Goal: Information Seeking & Learning: Find specific fact

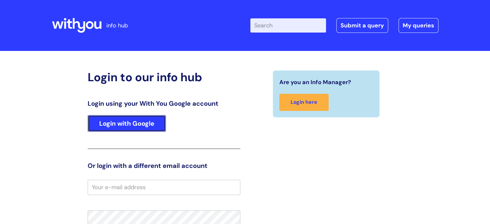
click at [142, 121] on link "Login with Google" at bounding box center [127, 123] width 78 height 17
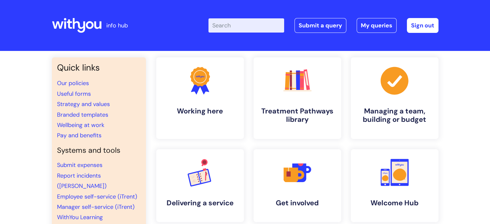
click at [246, 27] on input "Enter your search term here..." at bounding box center [246, 25] width 76 height 14
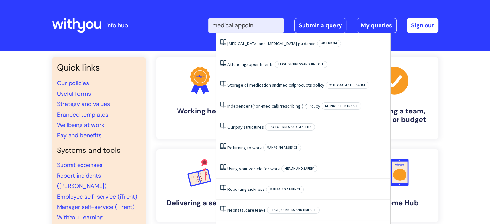
type input "medical appoint"
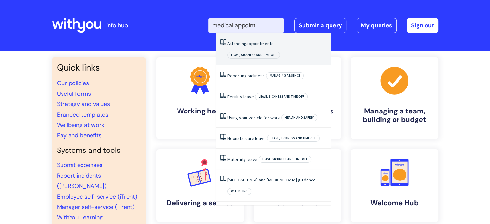
click at [246, 38] on li "Attending appointments Leave, sickness and time off" at bounding box center [273, 49] width 114 height 32
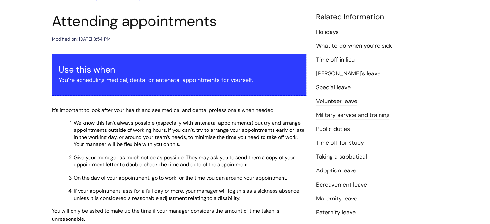
scroll to position [69, 0]
